Goal: Find specific page/section: Find specific page/section

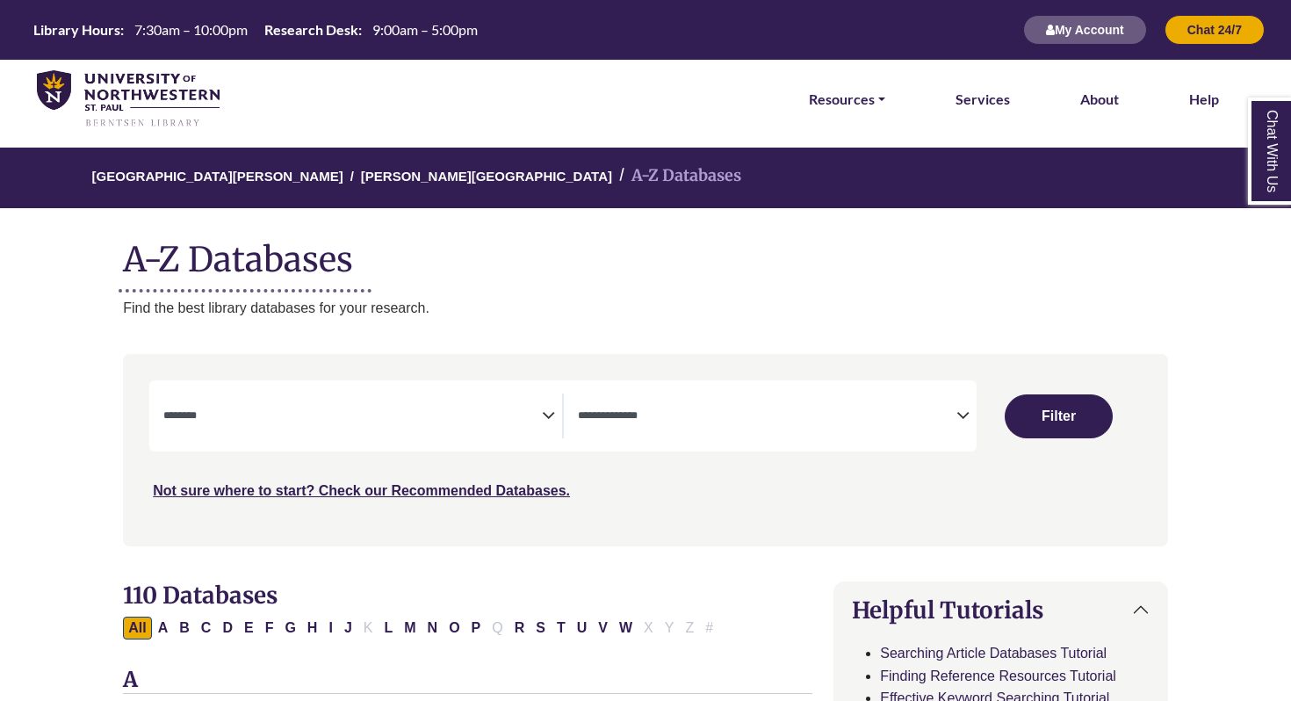
select select "Database Subject Filter"
select select "Database Types Filter"
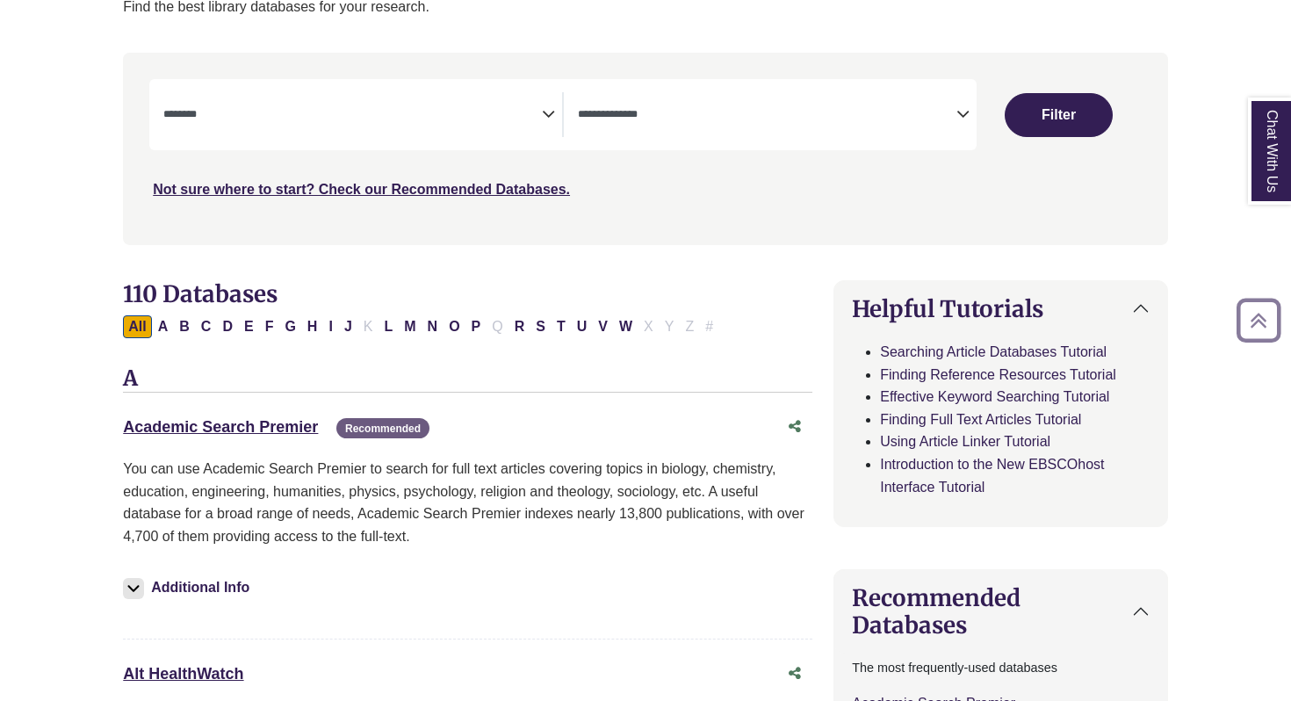
scroll to position [303, 0]
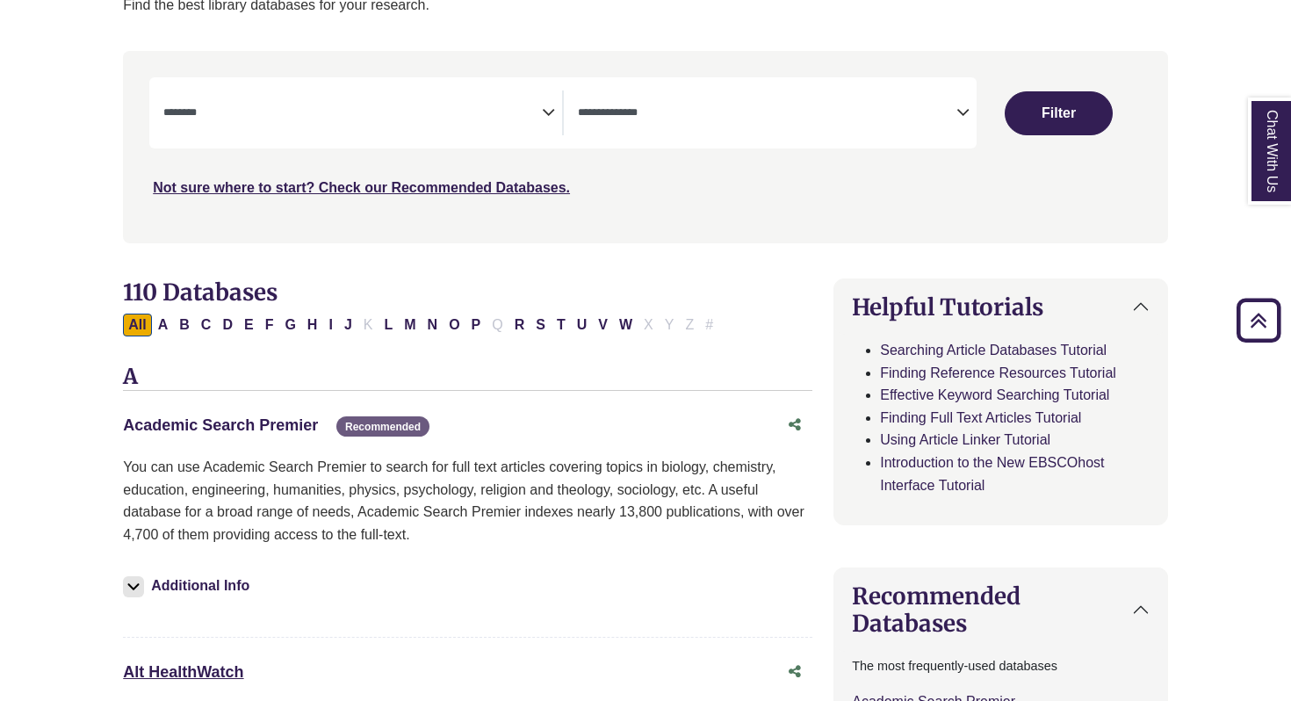
click at [278, 429] on link "Academic Search Premier This link opens in a new window" at bounding box center [220, 425] width 195 height 18
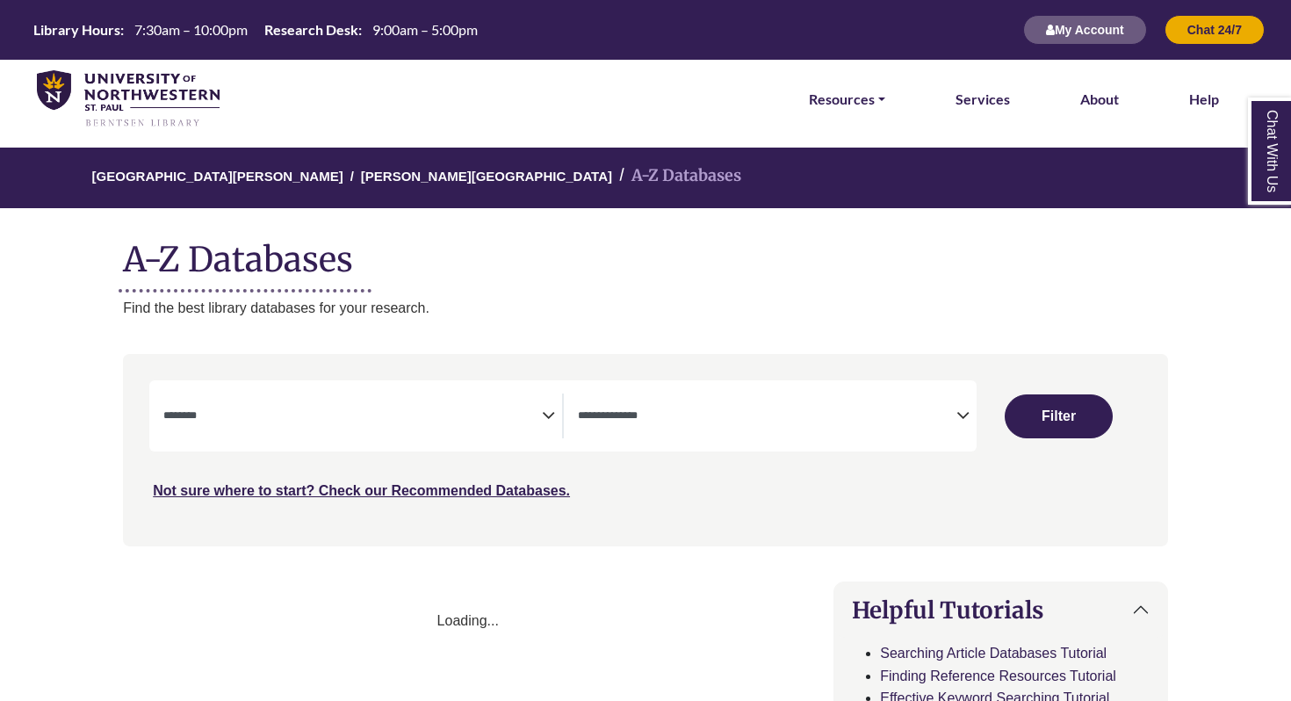
select select "Database Subject Filter"
select select "Database Types Filter"
select select "Database Subject Filter"
select select "Database Types Filter"
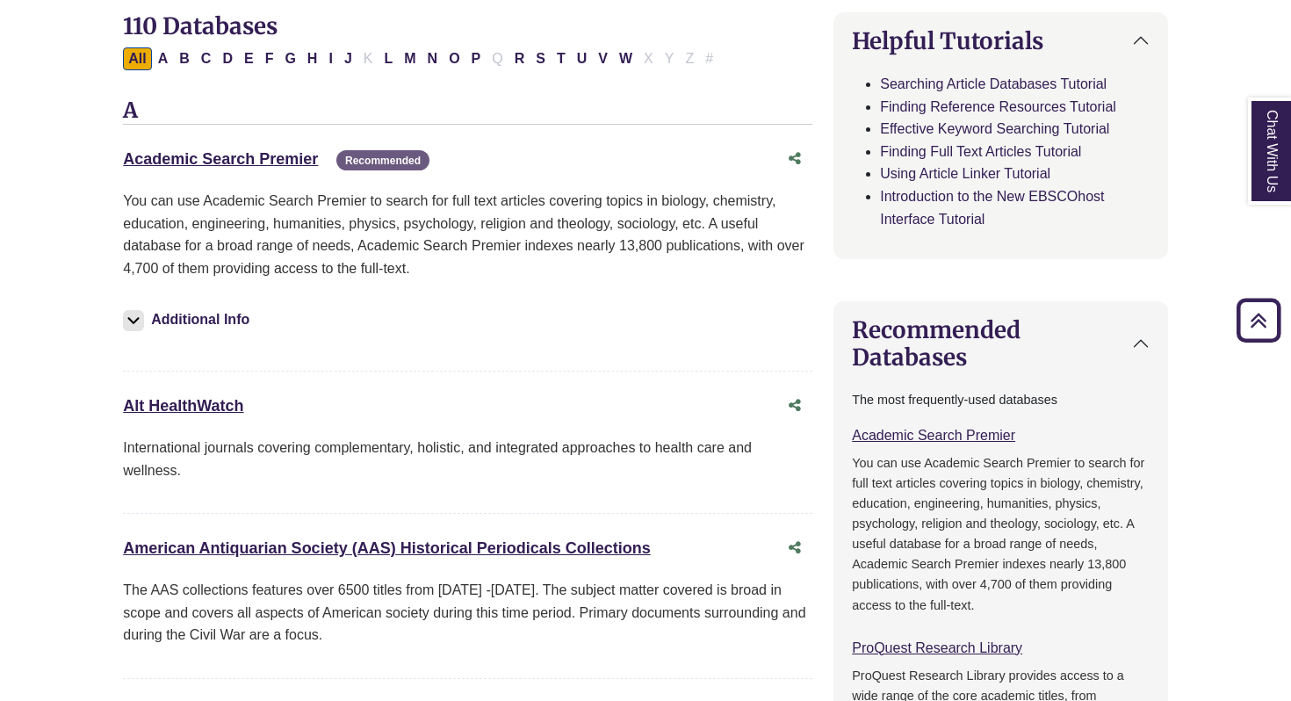
scroll to position [569, 2]
click at [131, 323] on img at bounding box center [131, 320] width 21 height 21
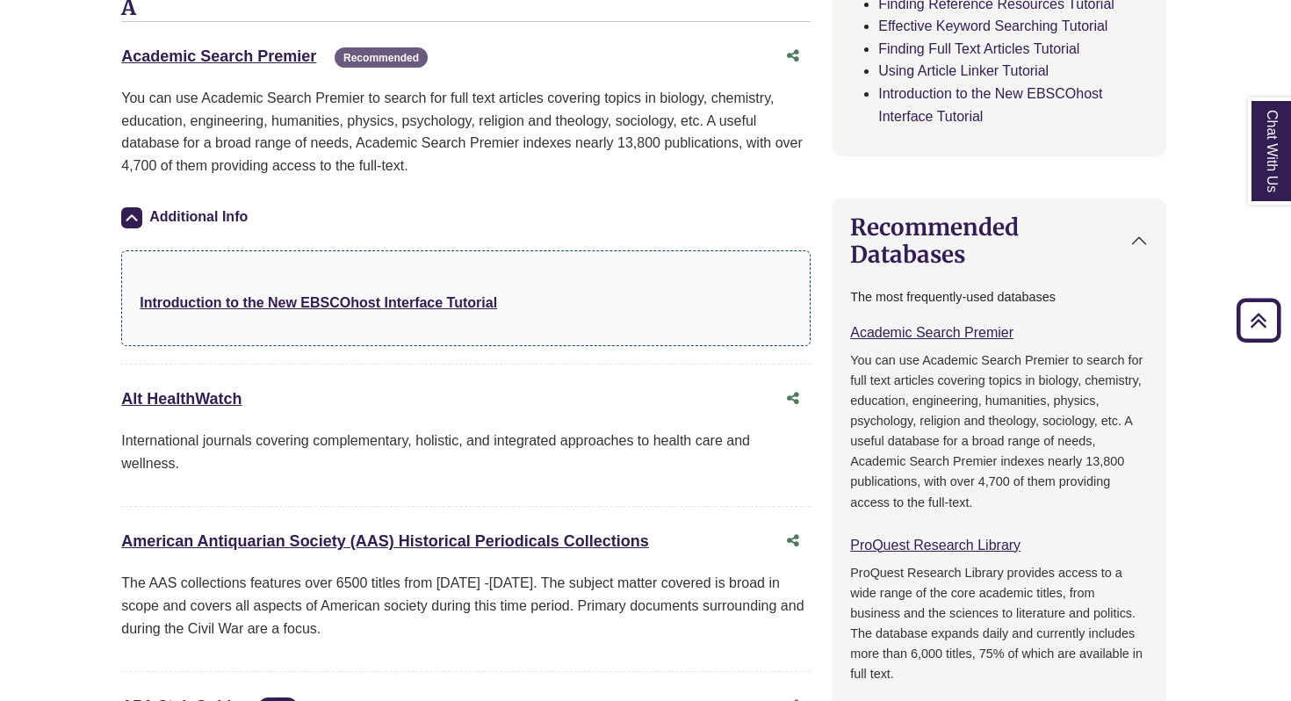
scroll to position [619, 2]
